Goal: Task Accomplishment & Management: Manage account settings

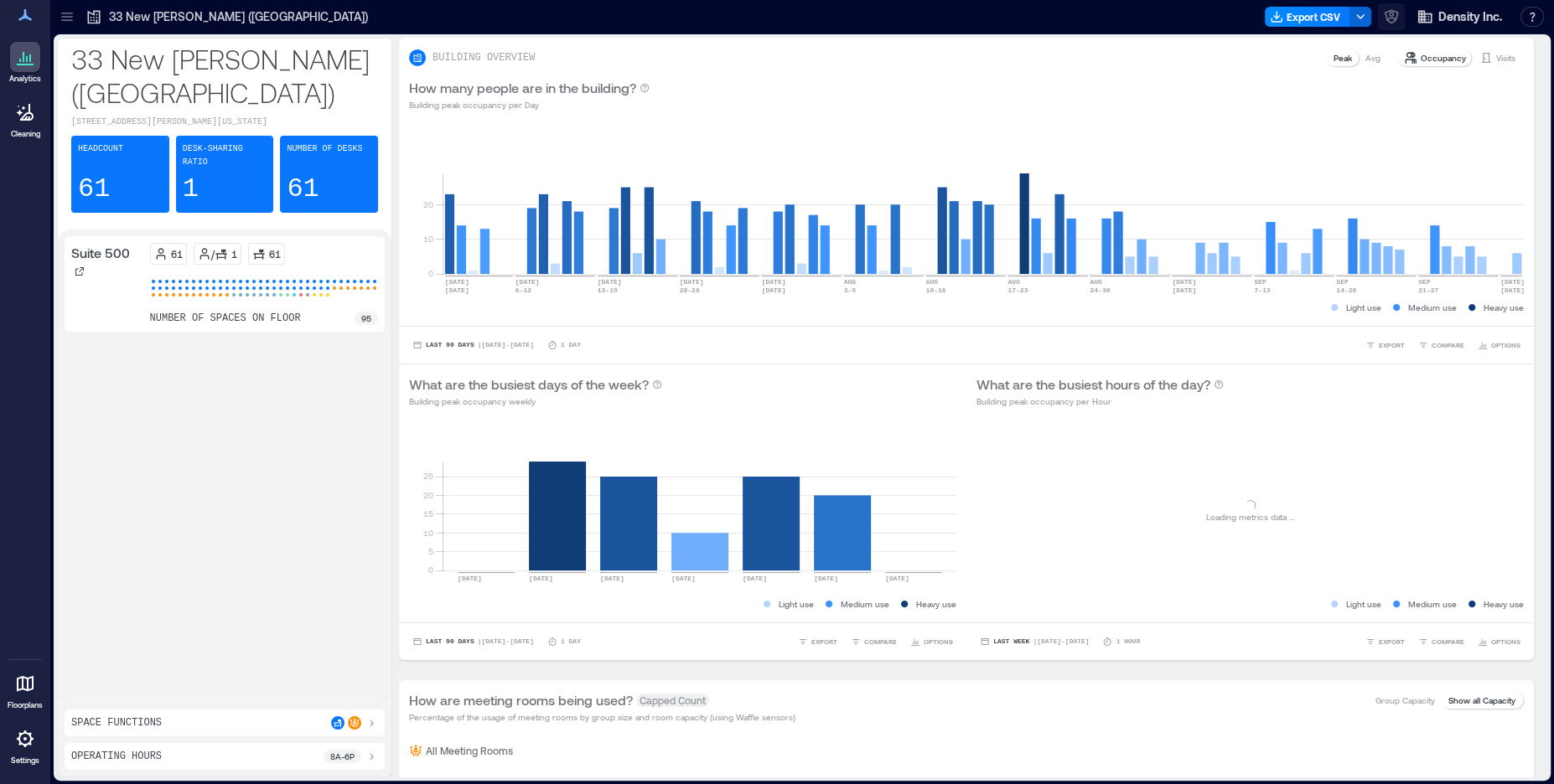
click at [1393, 14] on icon "button" at bounding box center [1391, 14] width 5 height 5
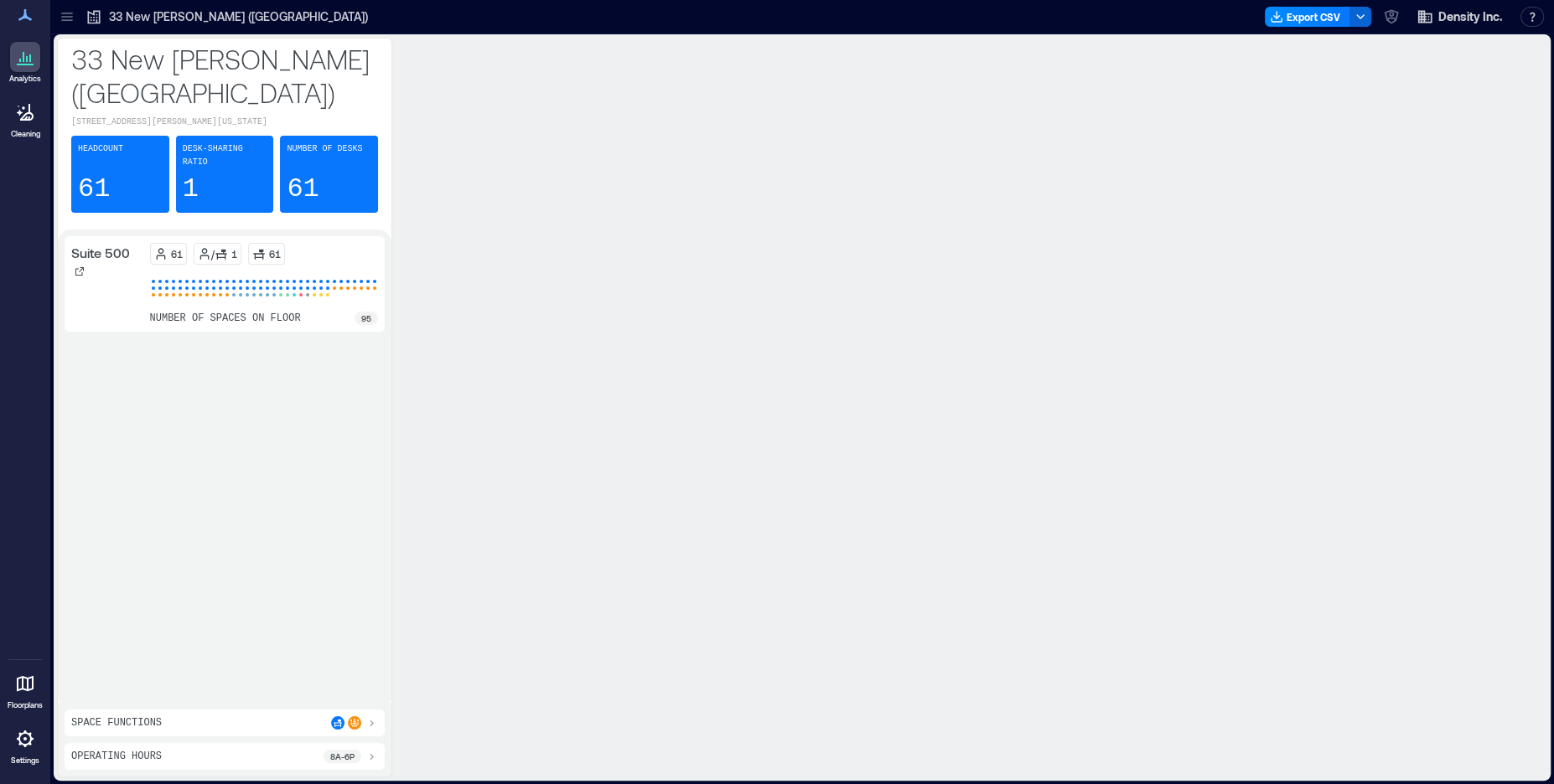
type input "****"
